Goal: Task Accomplishment & Management: Complete application form

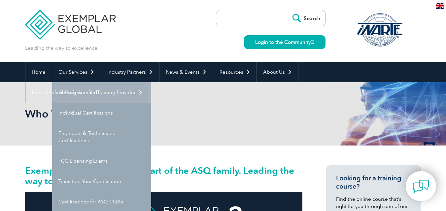
click at [85, 91] on link "Getting Certified" at bounding box center [101, 92] width 99 height 20
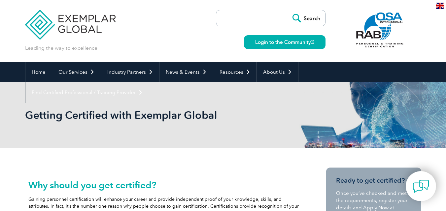
click at [76, 17] on img at bounding box center [70, 20] width 91 height 40
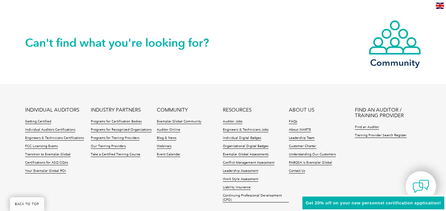
scroll to position [1596, 0]
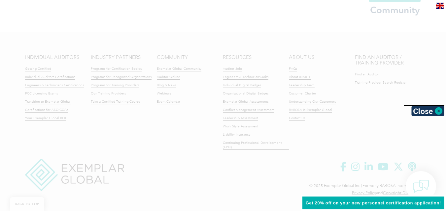
click at [415, 187] on div at bounding box center [223, 105] width 446 height 211
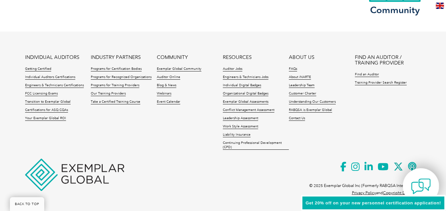
click at [416, 187] on img at bounding box center [421, 187] width 20 height 20
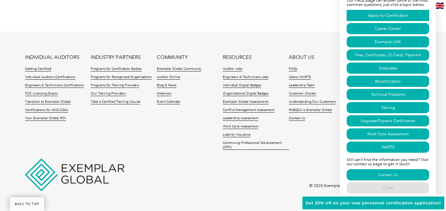
click at [393, 15] on link "Apply for Certification" at bounding box center [387, 15] width 82 height 11
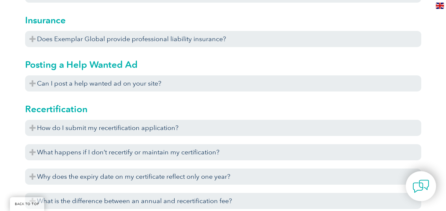
scroll to position [2160, 0]
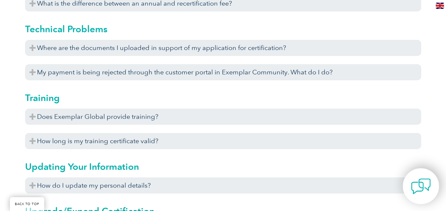
click at [420, 189] on img at bounding box center [421, 187] width 20 height 20
